Goal: Navigation & Orientation: Find specific page/section

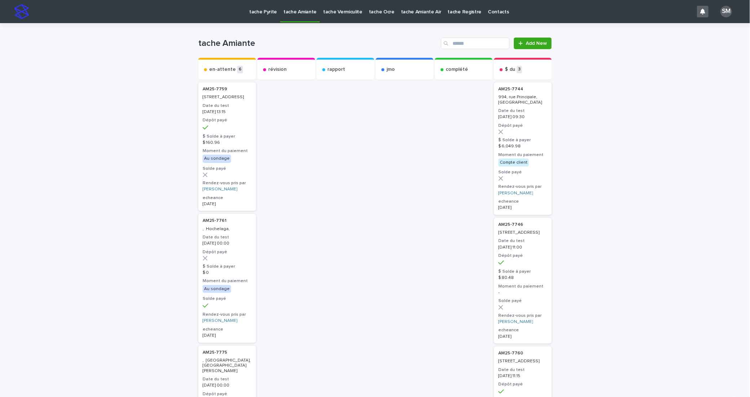
click at [253, 9] on p "tache Pyrite" at bounding box center [263, 7] width 28 height 15
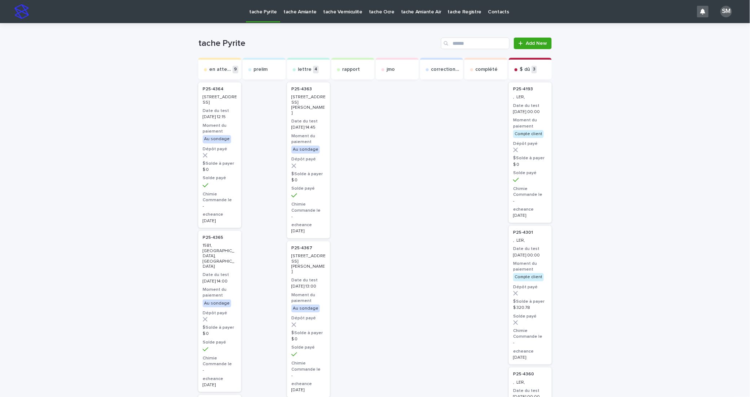
click at [284, 9] on p "tache Amiante" at bounding box center [300, 7] width 33 height 15
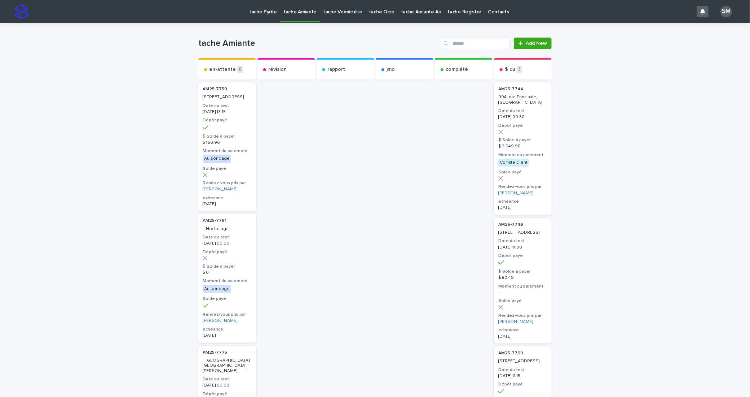
click at [345, 17] on link "tache Vermiculite" at bounding box center [343, 11] width 46 height 22
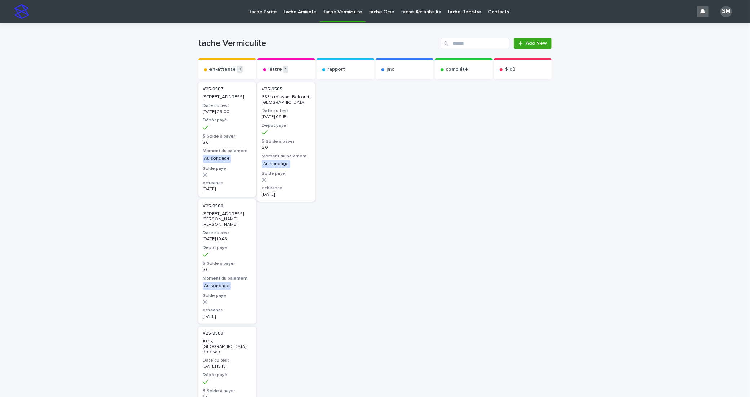
click at [372, 12] on p "tache Ocre" at bounding box center [382, 7] width 26 height 15
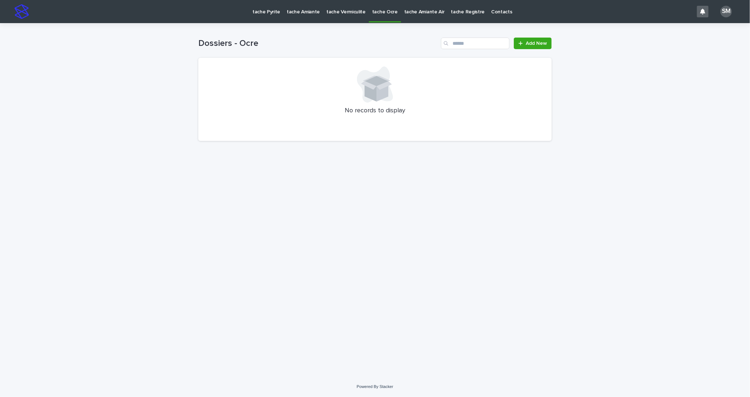
click at [255, 10] on p "tache Pyrite" at bounding box center [267, 7] width 28 height 15
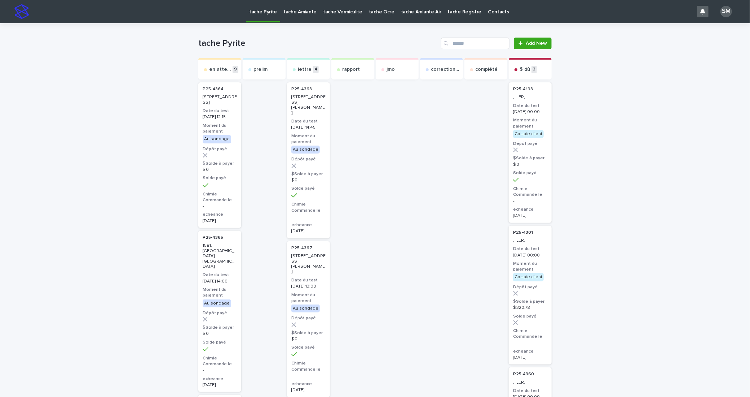
click at [267, 9] on p "tache Pyrite" at bounding box center [263, 7] width 28 height 15
click at [300, 12] on p "tache Amiante" at bounding box center [300, 7] width 33 height 15
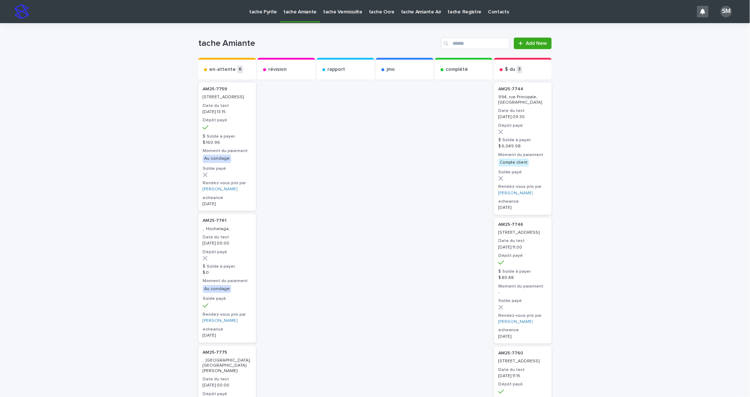
click at [330, 17] on link "tache Vermiculite" at bounding box center [343, 11] width 46 height 22
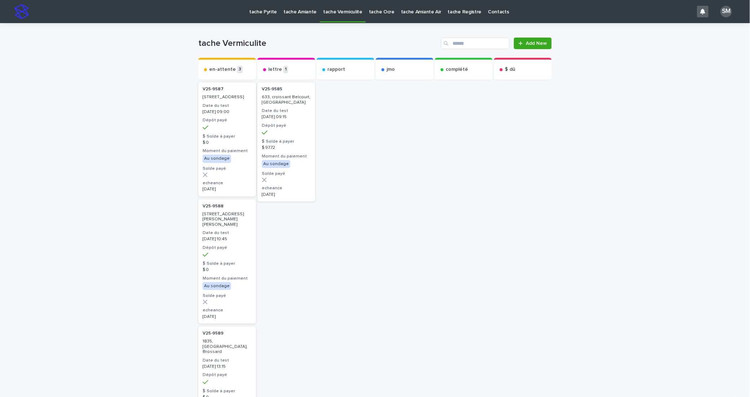
click at [252, 7] on p "tache Pyrite" at bounding box center [263, 7] width 28 height 15
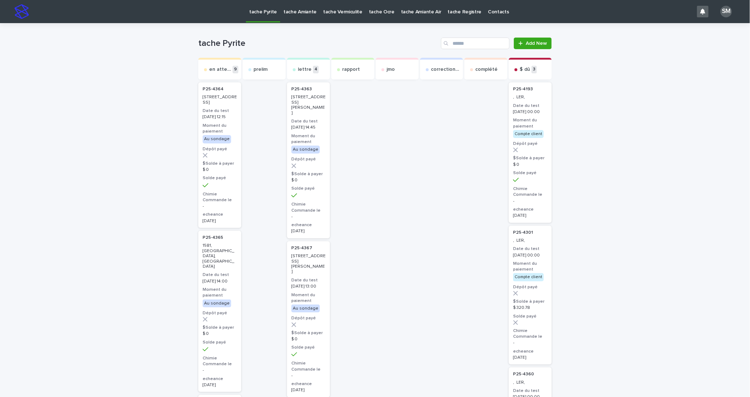
click at [262, 10] on p "tache Pyrite" at bounding box center [263, 7] width 28 height 15
click at [299, 14] on p "tache Amiante" at bounding box center [300, 7] width 33 height 15
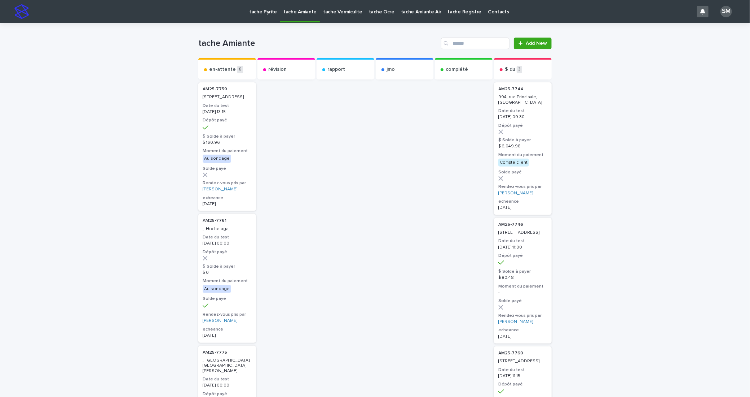
click at [335, 17] on link "tache Vermiculite" at bounding box center [343, 11] width 46 height 22
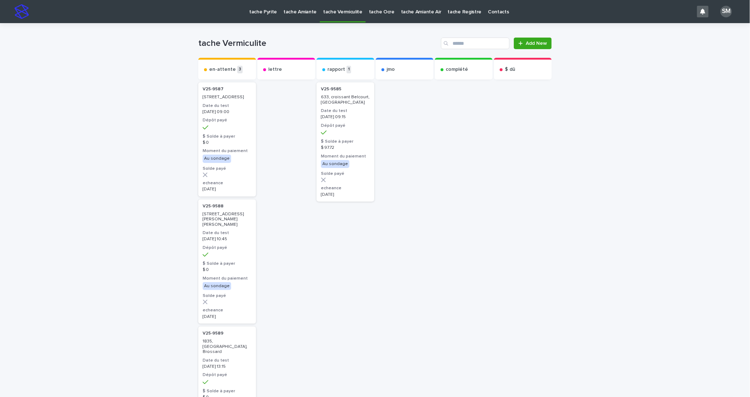
click at [303, 9] on p "tache Amiante" at bounding box center [300, 7] width 33 height 15
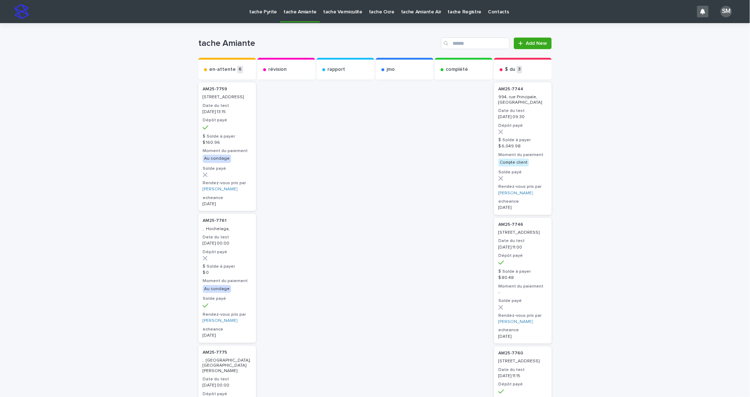
click at [258, 11] on p "tache Pyrite" at bounding box center [263, 7] width 28 height 15
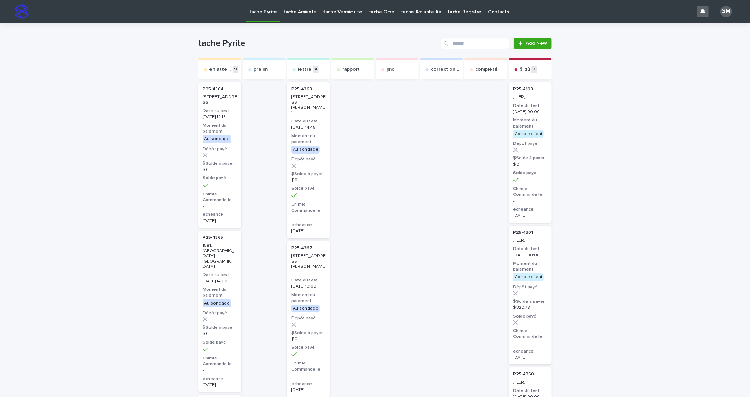
click at [296, 12] on p "tache Amiante" at bounding box center [300, 7] width 33 height 15
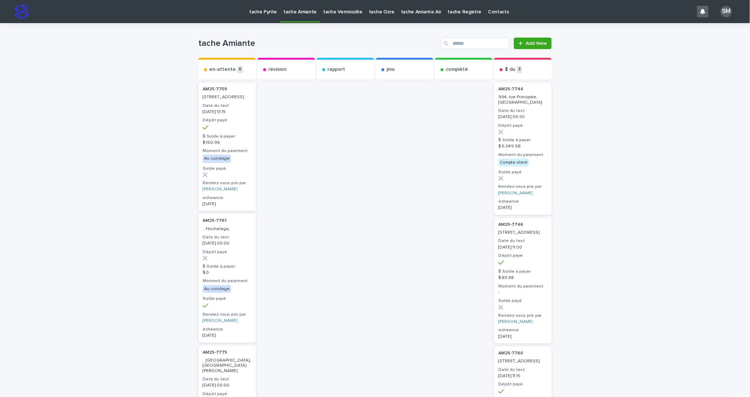
click at [288, 6] on p "tache Amiante" at bounding box center [300, 7] width 33 height 15
click at [300, 11] on p "tache Amiante" at bounding box center [300, 7] width 33 height 15
click at [346, 9] on p "tache Vermiculite" at bounding box center [342, 7] width 39 height 15
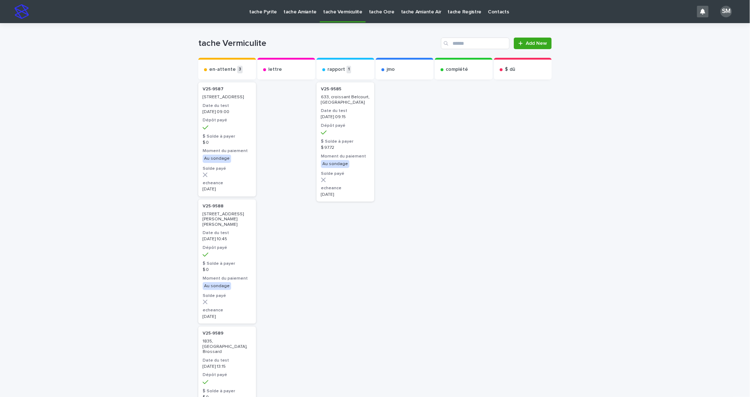
click at [377, 13] on p "tache Ocre" at bounding box center [382, 7] width 26 height 15
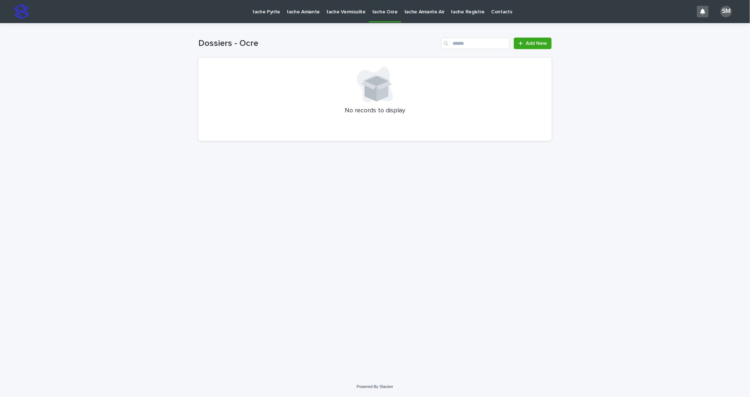
click at [404, 14] on p "tache Amiante Air" at bounding box center [424, 7] width 40 height 15
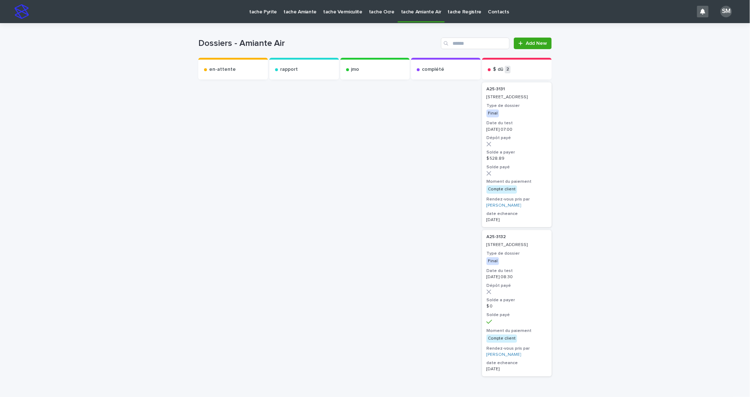
click at [256, 14] on p "tache Pyrite" at bounding box center [263, 7] width 28 height 15
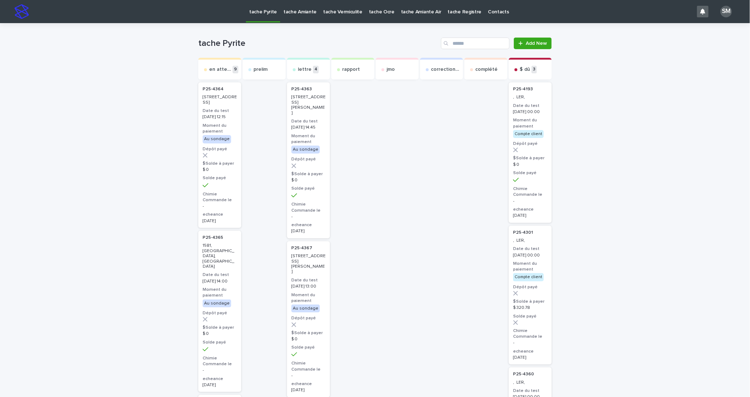
click at [295, 14] on p "tache Amiante" at bounding box center [300, 7] width 33 height 15
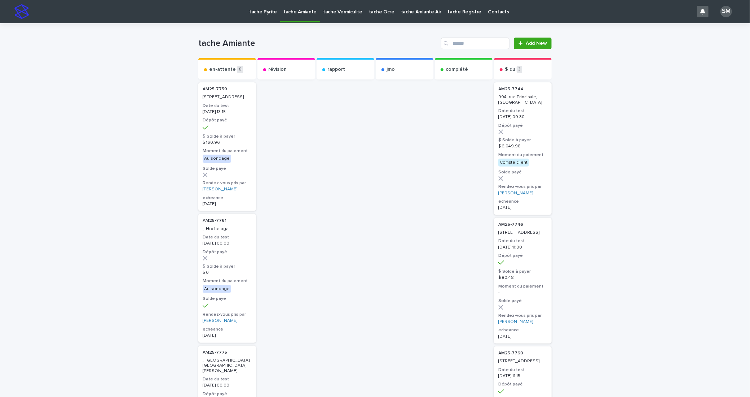
click at [341, 16] on link "tache Vermiculite" at bounding box center [343, 11] width 46 height 22
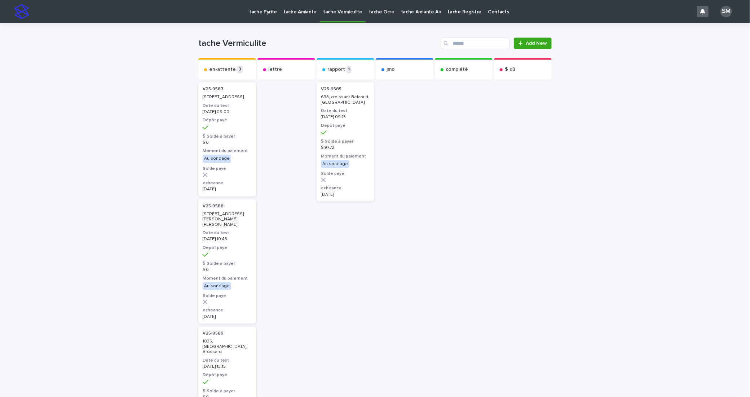
click at [262, 12] on p "tache Pyrite" at bounding box center [263, 7] width 28 height 15
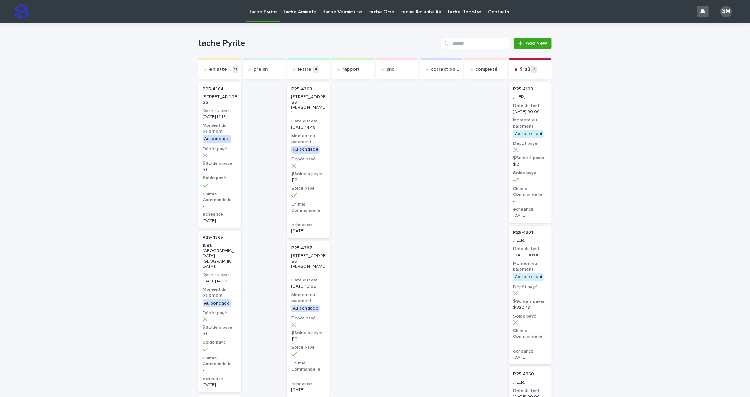
click at [419, 10] on p "tache Amiante Air" at bounding box center [421, 7] width 40 height 15
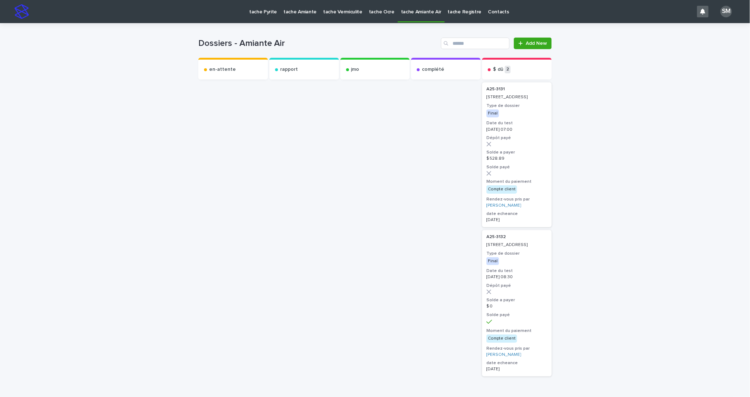
click at [375, 11] on p "tache Ocre" at bounding box center [382, 7] width 26 height 15
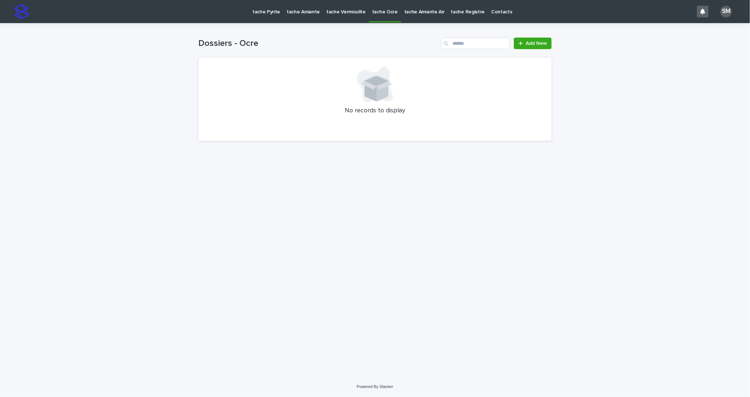
click at [352, 14] on p "tache Vermiculite" at bounding box center [346, 7] width 39 height 15
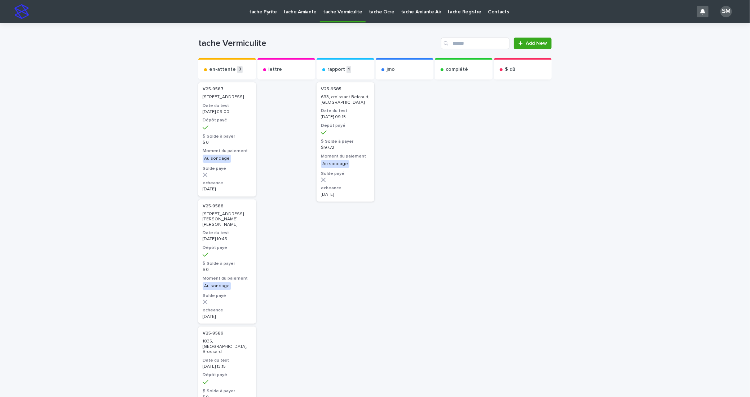
click at [303, 11] on p "tache Amiante" at bounding box center [300, 7] width 33 height 15
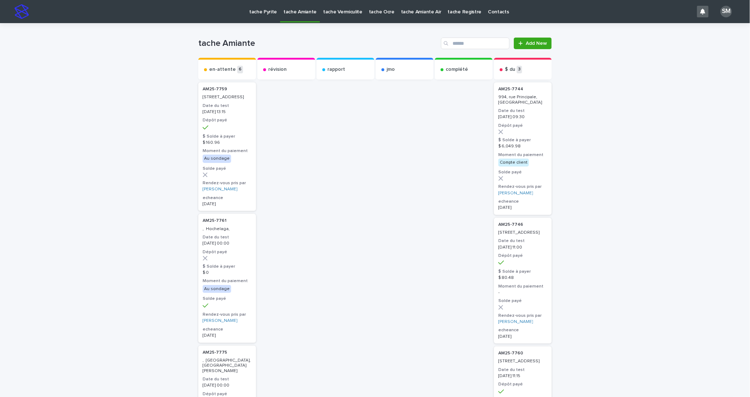
click at [270, 10] on p "tache Pyrite" at bounding box center [263, 7] width 28 height 15
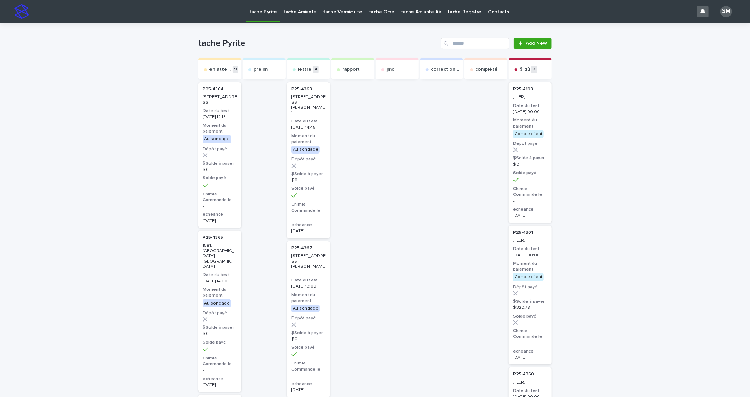
click at [345, 7] on p "tache Vermiculite" at bounding box center [342, 7] width 39 height 15
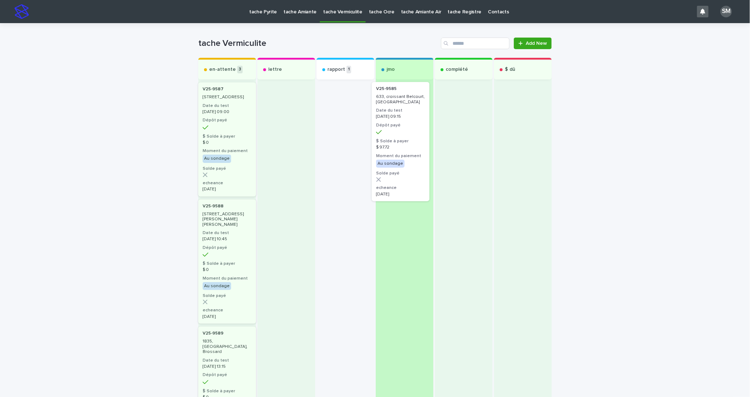
drag, startPoint x: 336, startPoint y: 108, endPoint x: 398, endPoint y: 108, distance: 62.4
click at [398, 108] on div "en-attente 3 V25-9587 82, rue Dupuis, Beauharnois Date du test 2025-09-17 09:00…" at bounding box center [375, 274] width 354 height 432
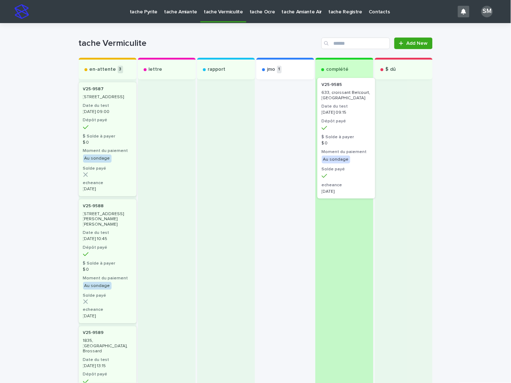
drag, startPoint x: 273, startPoint y: 143, endPoint x: 343, endPoint y: 139, distance: 70.1
click at [343, 139] on div "en-attente 3 V25-9587 82, rue Dupuis, Beauharnois Date du test 2025-09-17 09:00…" at bounding box center [256, 274] width 354 height 432
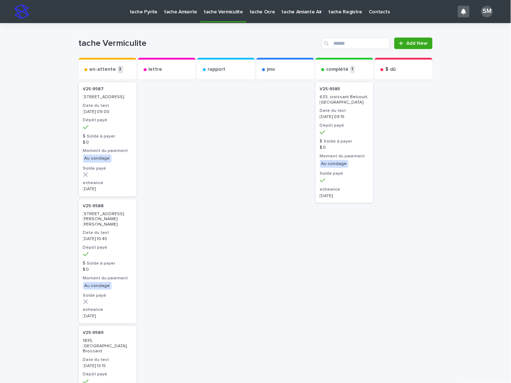
click at [172, 8] on p "tache Amiante" at bounding box center [180, 7] width 33 height 15
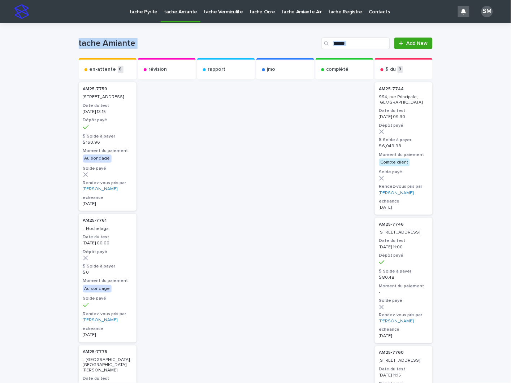
drag, startPoint x: 503, startPoint y: 19, endPoint x: 501, endPoint y: 45, distance: 25.3
click at [146, 11] on p "tache Pyrite" at bounding box center [144, 7] width 28 height 15
